Goal: Check status: Check status

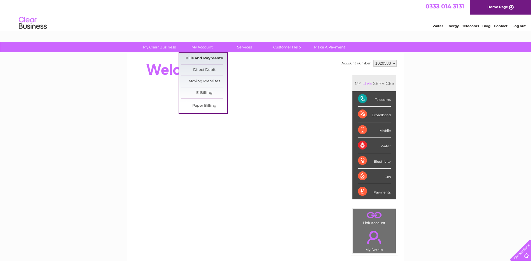
click at [200, 57] on link "Bills and Payments" at bounding box center [204, 58] width 46 height 11
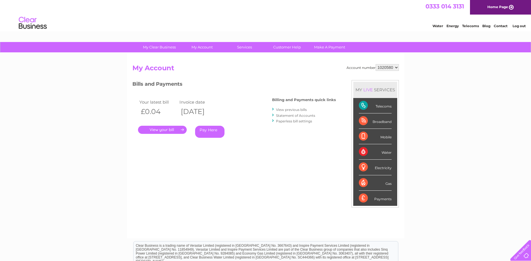
click at [167, 131] on link "." at bounding box center [162, 130] width 49 height 8
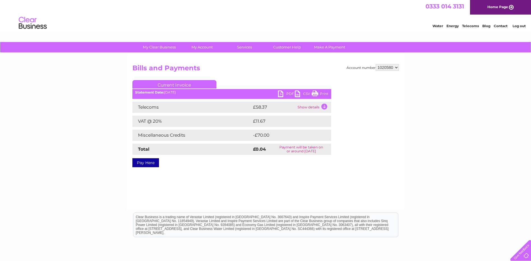
click at [282, 94] on link "PDF" at bounding box center [286, 94] width 17 height 8
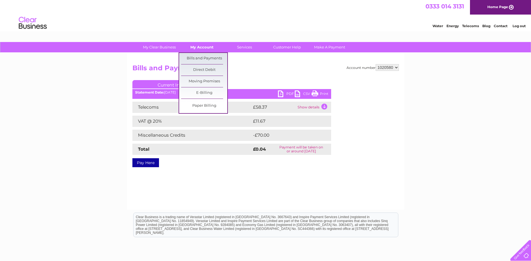
click at [205, 48] on link "My Account" at bounding box center [202, 47] width 46 height 10
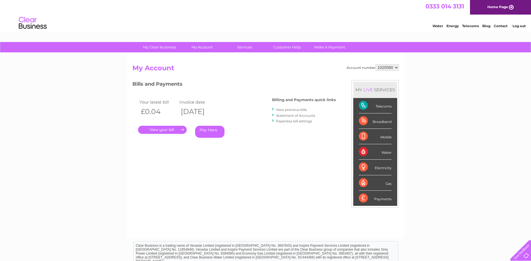
click at [295, 116] on link "Statement of Accounts" at bounding box center [295, 115] width 39 height 4
